Goal: Task Accomplishment & Management: Complete application form

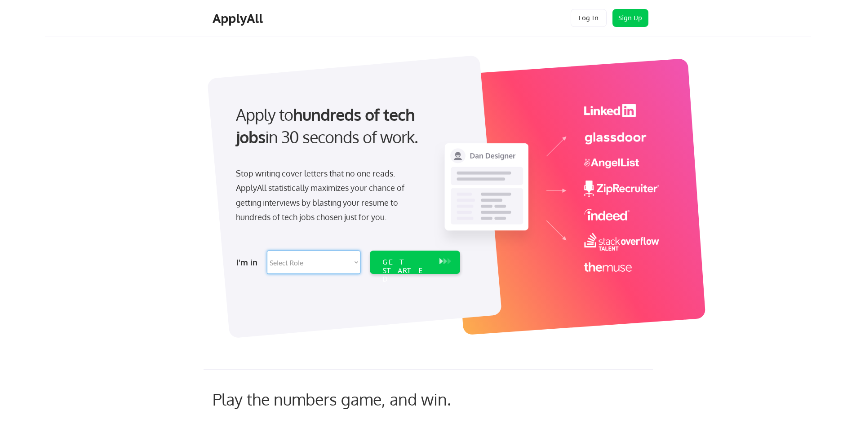
drag, startPoint x: 366, startPoint y: 257, endPoint x: 363, endPoint y: 264, distance: 7.1
click at [365, 261] on div "I'm in Select Role Software Engineering Product Management Customer Success Sal…" at bounding box center [346, 262] width 251 height 31
click at [354, 263] on select "Select Role Software Engineering Product Management Customer Success Sales UI/U…" at bounding box center [313, 262] width 93 height 23
select select ""tech_finance_biz_ops_cos""
click at [267, 251] on select "Select Role Software Engineering Product Management Customer Success Sales UI/U…" at bounding box center [313, 262] width 93 height 23
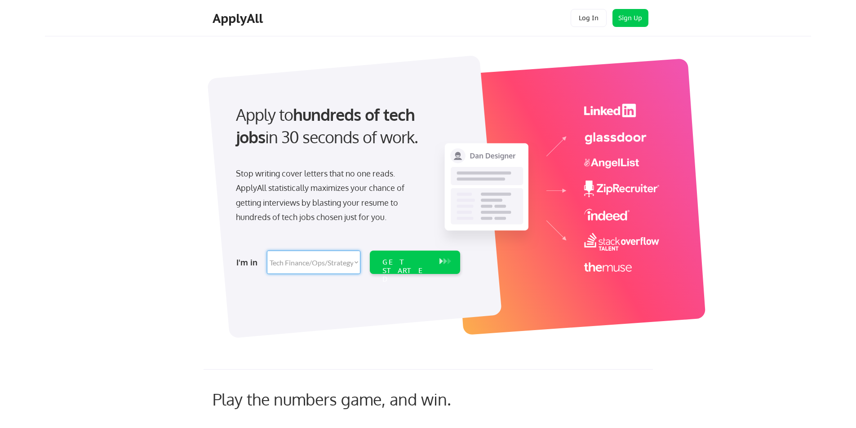
select select ""tech_finance_biz_ops_cos""
click at [418, 265] on div "GET STARTED" at bounding box center [406, 271] width 48 height 26
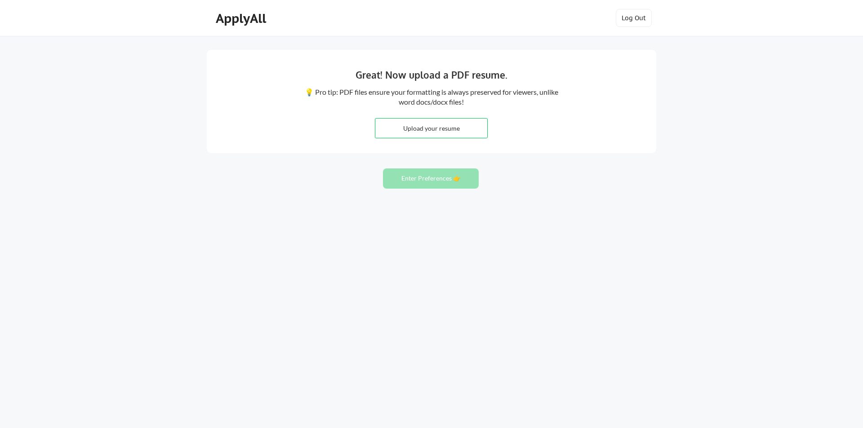
click at [180, 156] on div "Great! Now upload a PDF resume. 💡 Pro tip: PDF files ensure your formatting is …" at bounding box center [431, 214] width 863 height 428
click at [440, 128] on input "file" at bounding box center [431, 128] width 112 height 19
type input "C:\fakepath\2025 Resume for John Field.pdf"
click at [431, 181] on button "Enter Preferences 👉" at bounding box center [431, 178] width 96 height 20
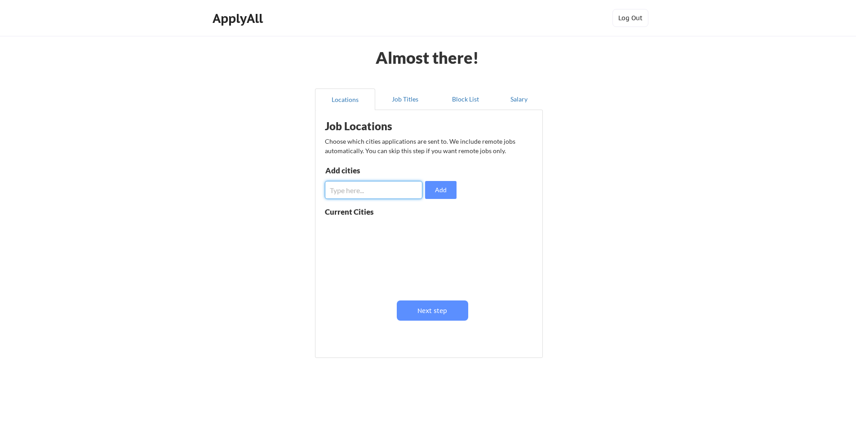
click at [375, 190] on input "input" at bounding box center [373, 190] width 97 height 18
type input "Remote"
click at [375, 190] on input "input" at bounding box center [373, 190] width 97 height 18
type input "S"
type input "New Hampshire"
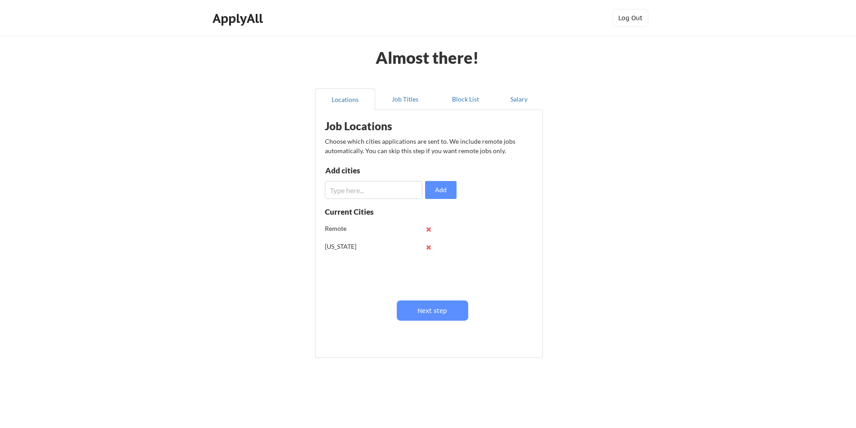
click at [375, 190] on input "input" at bounding box center [373, 190] width 97 height 18
type input "Maine"
click at [375, 190] on input "input" at bounding box center [373, 190] width 97 height 18
type input "Massachusetts"
click at [445, 194] on button "Add" at bounding box center [440, 190] width 31 height 18
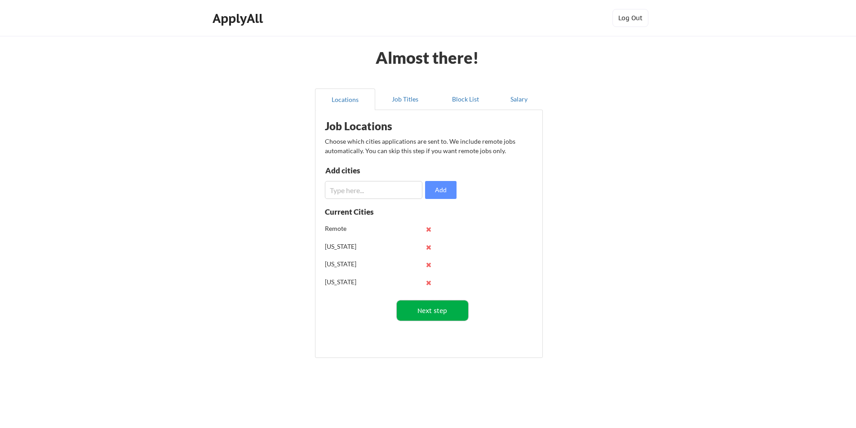
click at [432, 312] on button "Next step" at bounding box center [432, 311] width 71 height 20
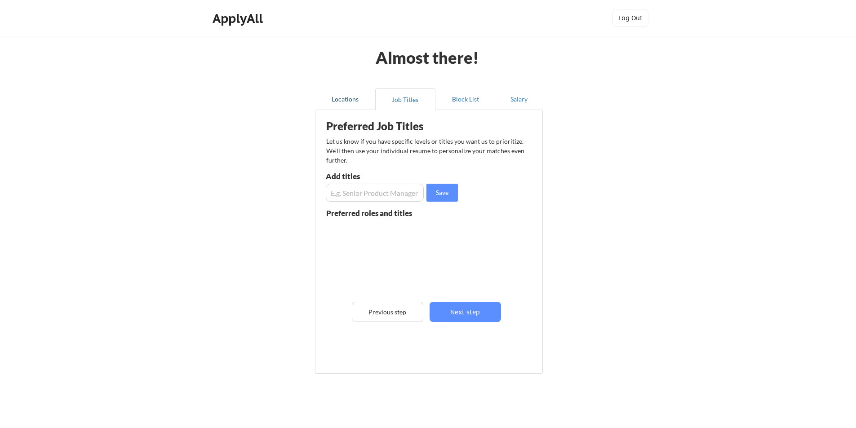
click at [345, 103] on button "Locations" at bounding box center [345, 100] width 60 height 22
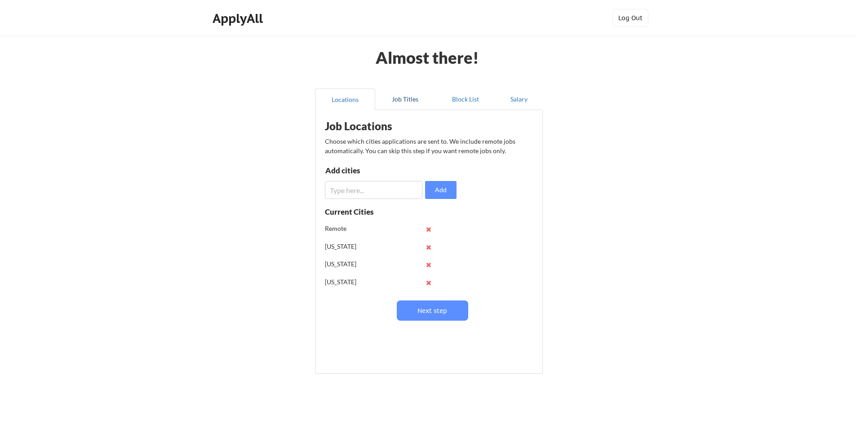
click at [412, 100] on button "Job Titles" at bounding box center [405, 100] width 60 height 22
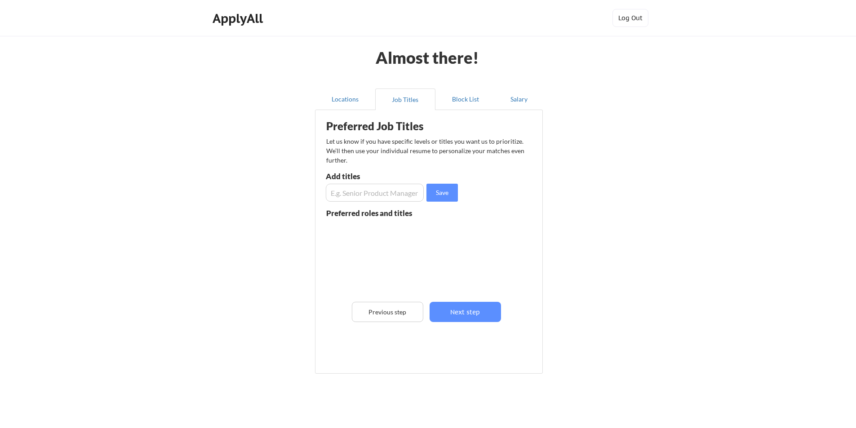
click at [373, 198] on input "input" at bounding box center [375, 193] width 98 height 18
type input "Business Analyst"
click at [448, 194] on button "Save" at bounding box center [441, 193] width 31 height 18
click at [367, 196] on input "input" at bounding box center [375, 193] width 98 height 18
type input "Business Analysis"
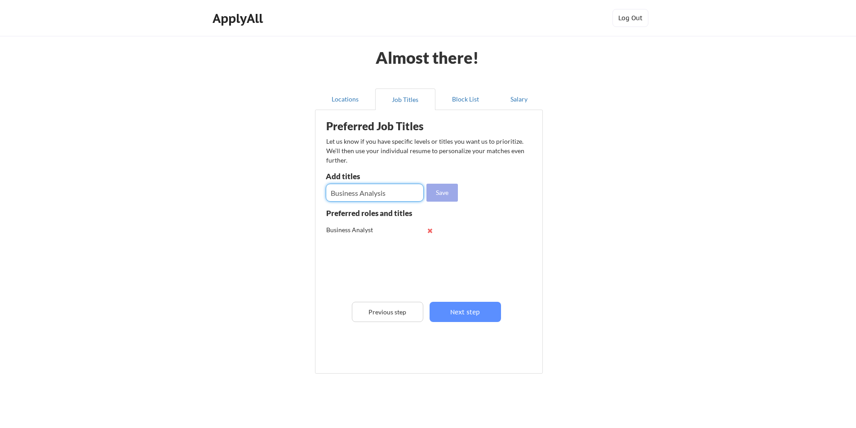
click at [450, 188] on button "Save" at bounding box center [441, 193] width 31 height 18
click at [390, 192] on input "input" at bounding box center [375, 193] width 98 height 18
type input "Business Systems Analyst"
click at [390, 192] on input "input" at bounding box center [375, 193] width 98 height 18
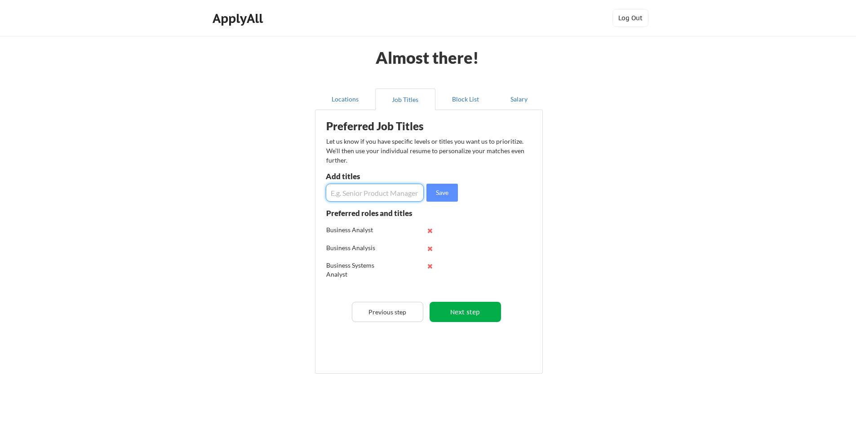
click at [473, 316] on button "Next step" at bounding box center [465, 312] width 71 height 20
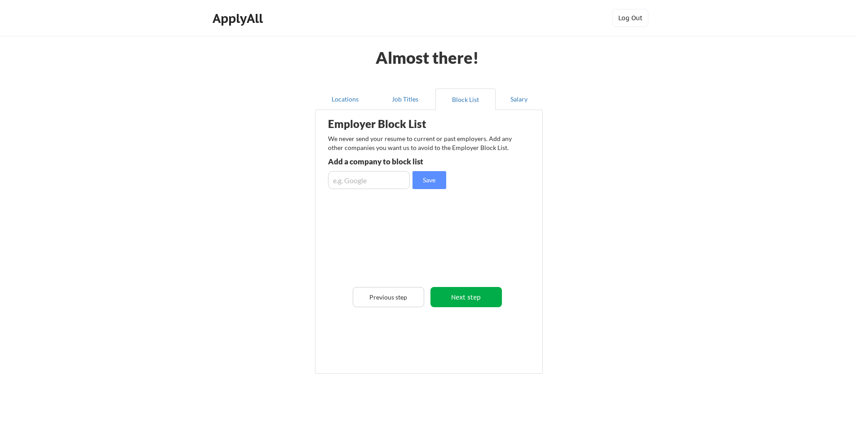
click at [466, 300] on button "Next step" at bounding box center [465, 297] width 71 height 20
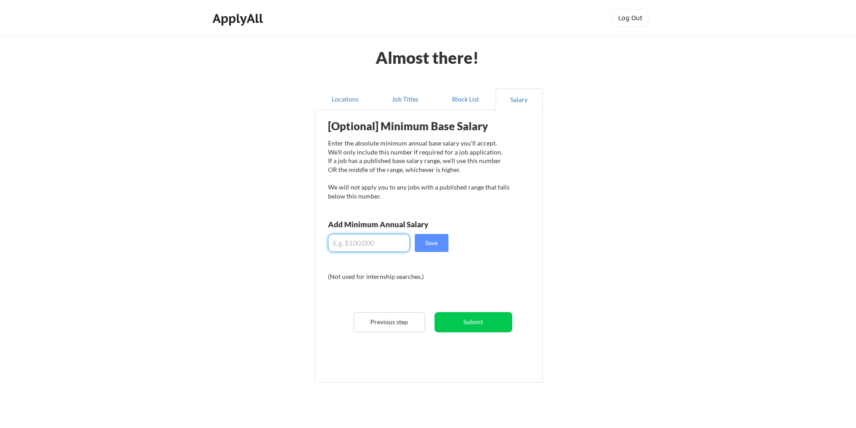
click at [379, 244] on input "input" at bounding box center [369, 243] width 82 height 18
type input "$85,000"
click at [500, 242] on div "[Optional] Minimum Base Salary Enter the absolute minimum annual base salary yo…" at bounding box center [430, 243] width 221 height 257
click at [432, 244] on button "Save" at bounding box center [432, 243] width 34 height 18
click at [476, 323] on button "Submit" at bounding box center [473, 322] width 78 height 20
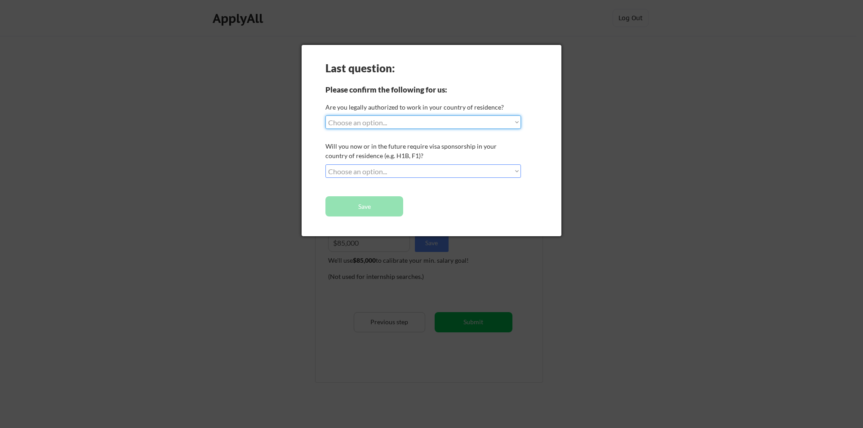
click at [406, 126] on select "Choose an option... Yes, I am a US Citizen Yes, I am a Canadian Citizen Yes, I …" at bounding box center [422, 121] width 195 height 13
select select ""yes__i_am_a_us_citizen""
click at [325, 115] on select "Choose an option... Yes, I am a US Citizen Yes, I am a Canadian Citizen Yes, I …" at bounding box center [422, 121] width 195 height 13
click at [376, 174] on select "Choose an option... No, I will not need sponsorship Yes, I will need sponsorship" at bounding box center [422, 170] width 195 height 13
select select ""no__i_will_not_need_sponsorship""
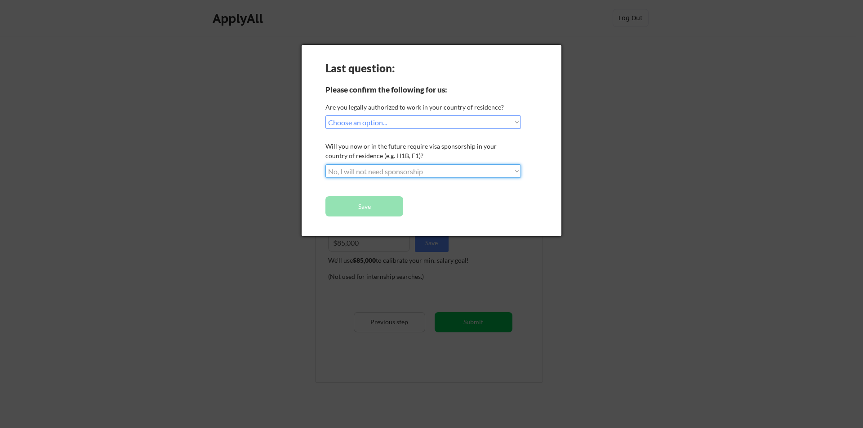
click at [325, 164] on select "Choose an option... No, I will not need sponsorship Yes, I will need sponsorship" at bounding box center [422, 170] width 195 height 13
click at [382, 204] on button "Save" at bounding box center [364, 206] width 78 height 20
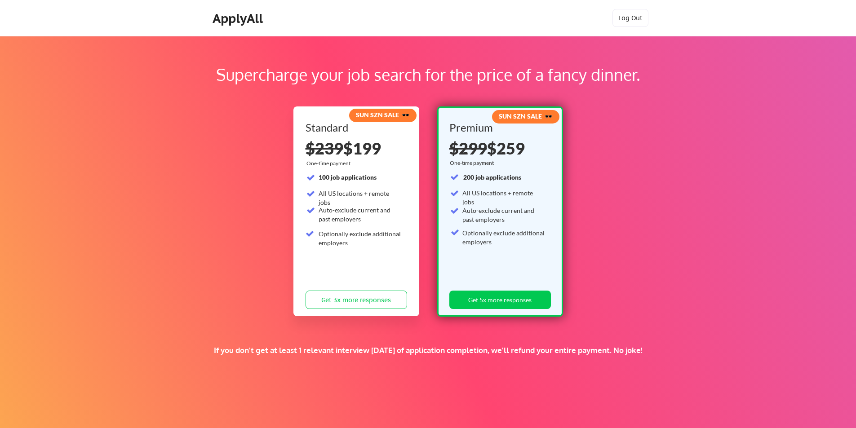
click at [368, 211] on div "Auto-exclude current and past employers" at bounding box center [360, 215] width 83 height 18
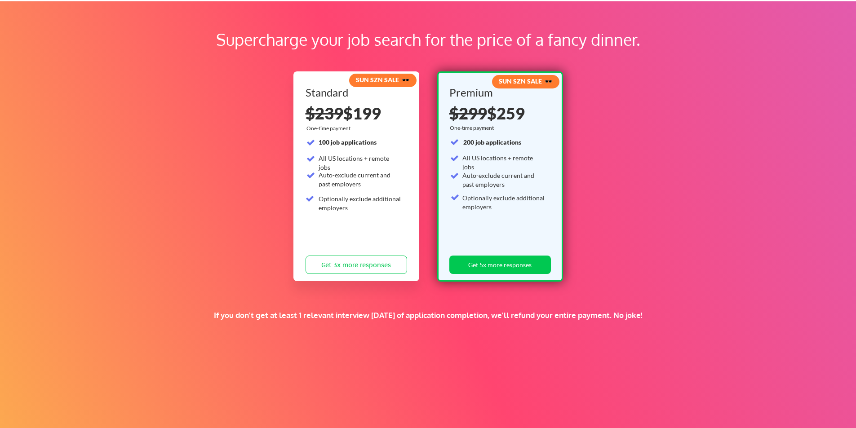
scroll to position [99, 0]
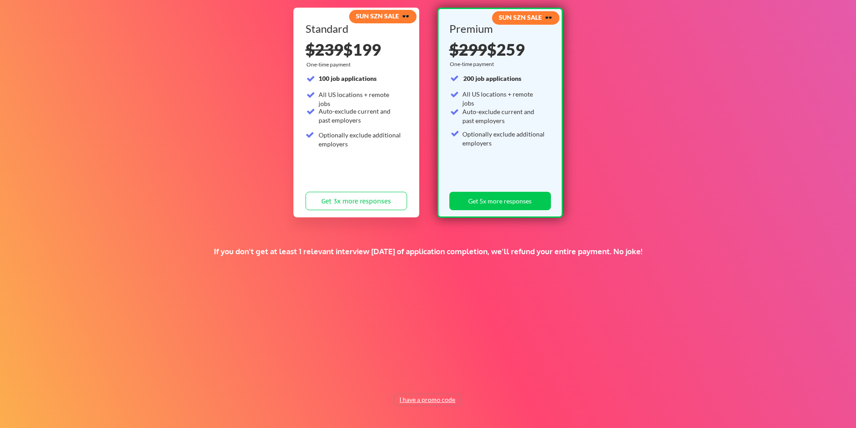
click at [431, 402] on button "I have a promo code" at bounding box center [427, 399] width 66 height 11
paste input "TIMEISMONEY"
type input "TIMEISMONEY"
click at [473, 381] on button "Submit" at bounding box center [474, 379] width 47 height 18
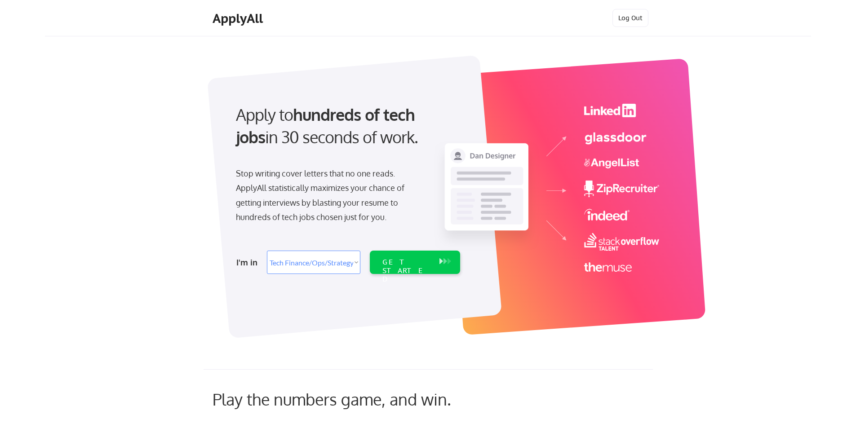
select select ""tech_finance_biz_ops_cos""
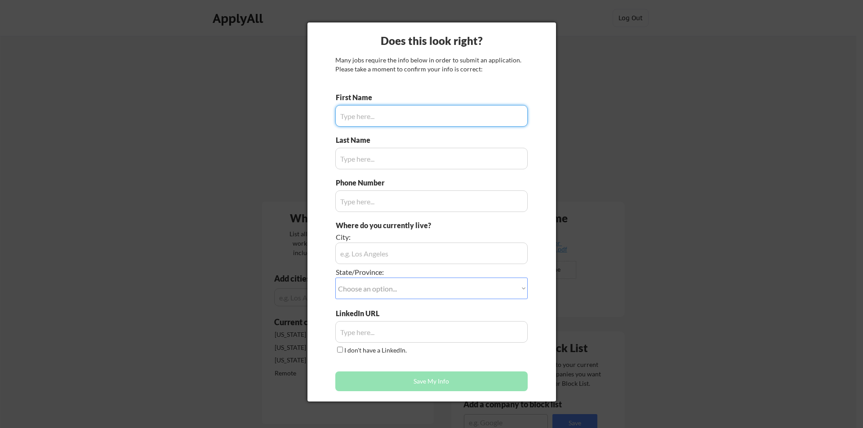
click at [378, 120] on input "input" at bounding box center [431, 116] width 192 height 22
type input "K"
type input "[PERSON_NAME]"
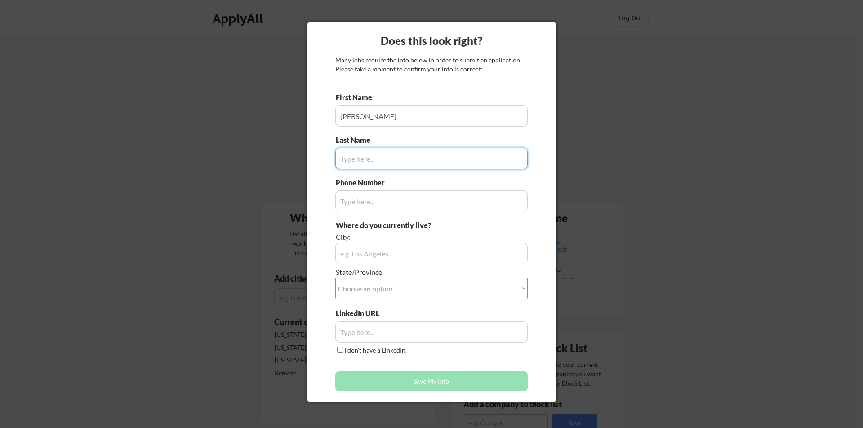
click at [396, 161] on input "input" at bounding box center [431, 159] width 192 height 22
type input "Field"
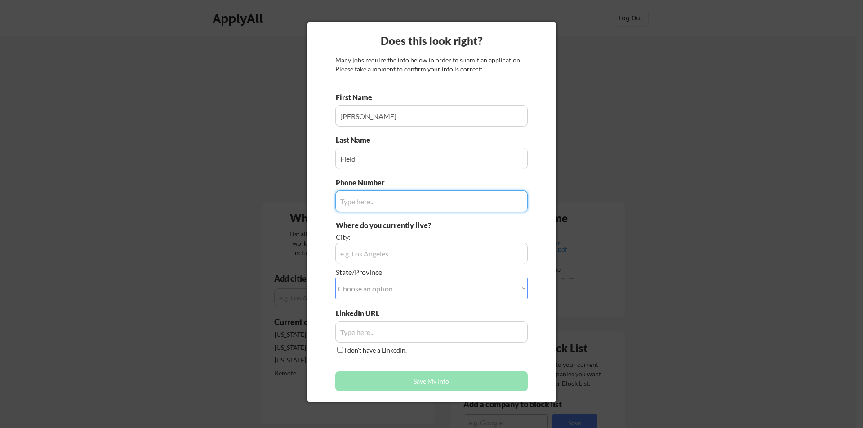
click at [408, 195] on input "input" at bounding box center [431, 201] width 192 height 22
type input "6034949522"
click at [386, 256] on input "input" at bounding box center [431, 254] width 192 height 22
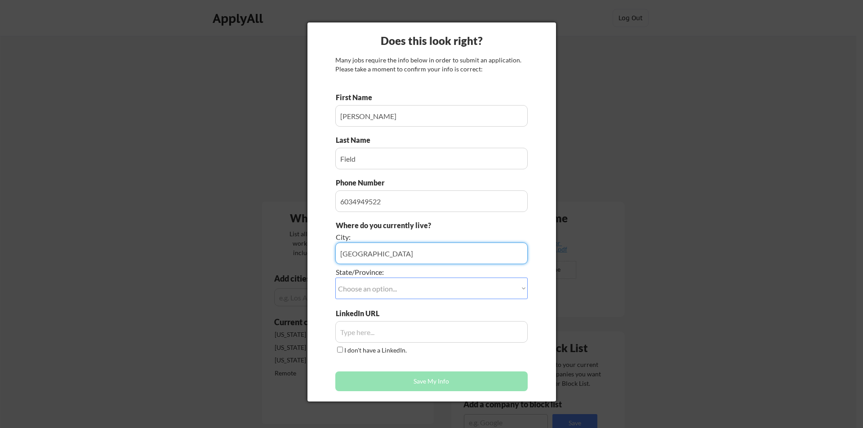
type input "[GEOGRAPHIC_DATA]"
click at [388, 288] on select "Choose an option... Other/Not Applicable [US_STATE] [US_STATE] [GEOGRAPHIC_DATA…" at bounding box center [431, 289] width 192 height 22
select select ""[US_STATE]""
click at [335, 278] on select "Choose an option... Other/Not Applicable [US_STATE] [US_STATE] [GEOGRAPHIC_DATA…" at bounding box center [431, 289] width 192 height 22
click at [408, 331] on input "input" at bounding box center [431, 332] width 192 height 22
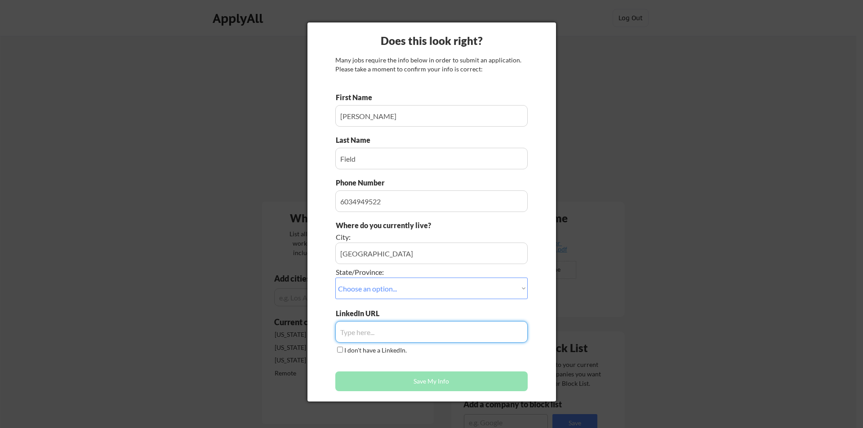
click at [400, 332] on input "input" at bounding box center [431, 332] width 192 height 22
paste input "[DOMAIN_NAME][URL][PERSON_NAME]"
type input "[DOMAIN_NAME][URL][PERSON_NAME]"
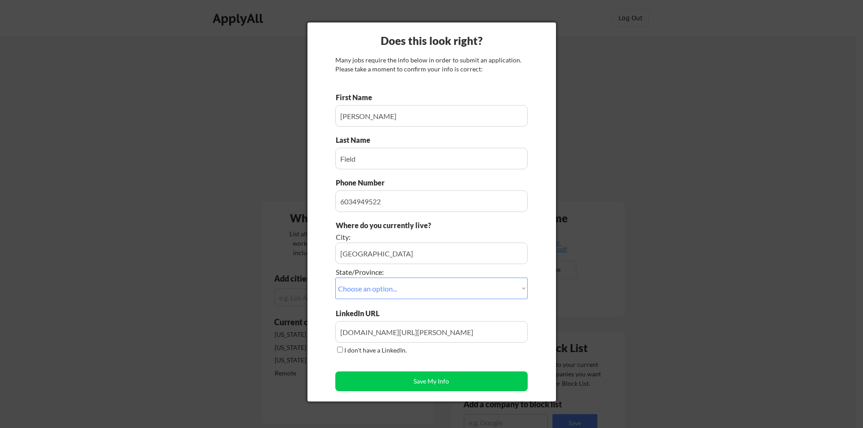
click at [319, 319] on div "Does this look right? Many jobs require the info below in order to submit an ap…" at bounding box center [431, 211] width 248 height 379
click at [418, 377] on button "Save My Info" at bounding box center [431, 382] width 192 height 20
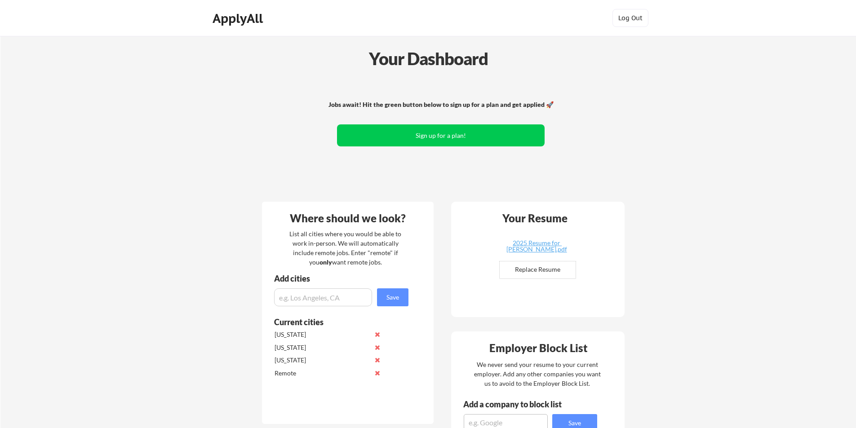
click at [476, 55] on div "Your Dashboard" at bounding box center [428, 59] width 855 height 26
